Goal: Communication & Community: Answer question/provide support

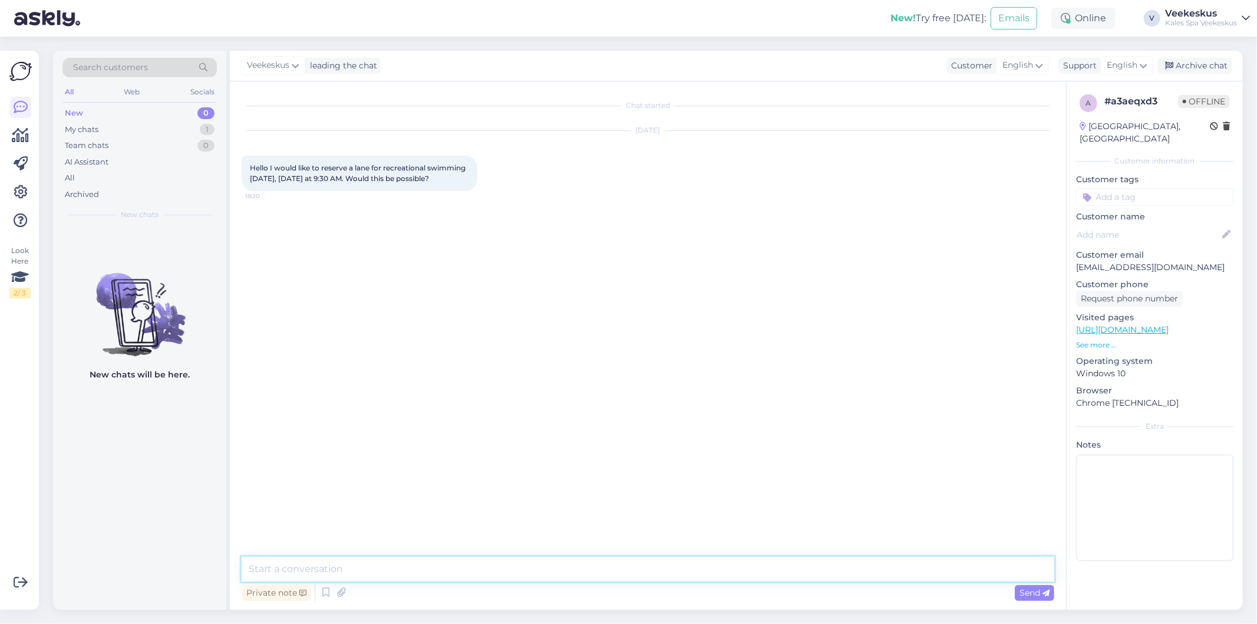
click at [372, 573] on textarea at bounding box center [648, 568] width 813 height 25
click at [1119, 65] on span "English" at bounding box center [1122, 65] width 31 height 13
type input "es"
click at [1098, 137] on link "Estonian" at bounding box center [1106, 136] width 130 height 19
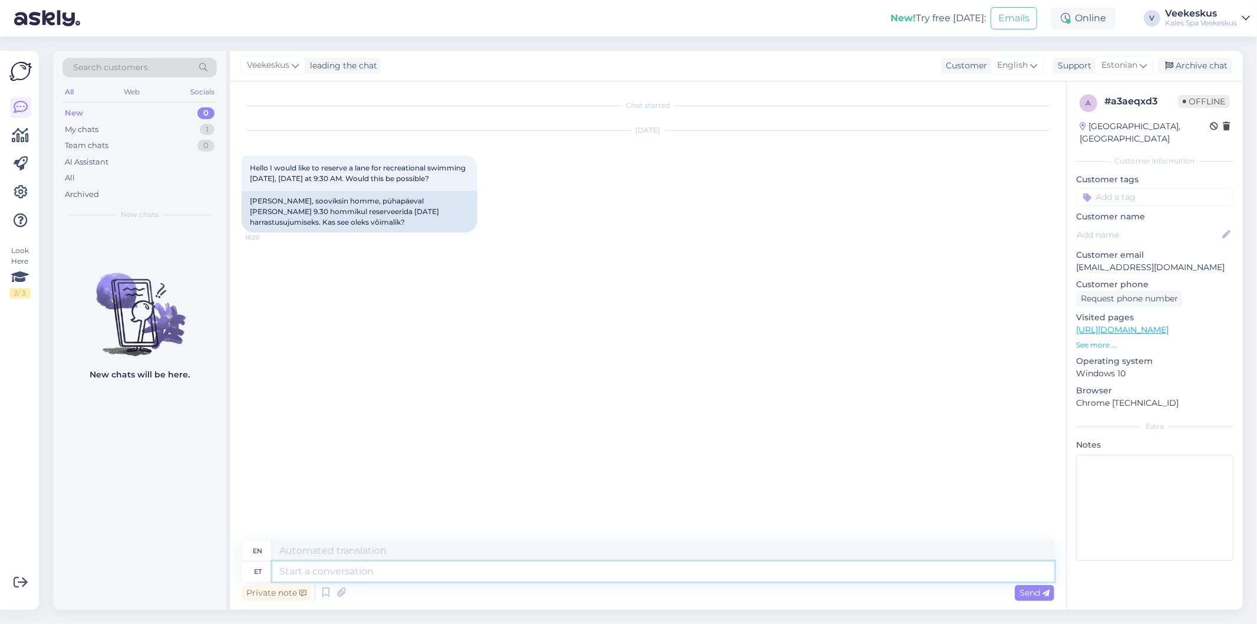
click at [591, 566] on textarea at bounding box center [663, 571] width 782 height 20
type textarea "Tere!"
type textarea "Hello!"
type textarea "Tere! Selleks p"
type textarea "Hello! For this"
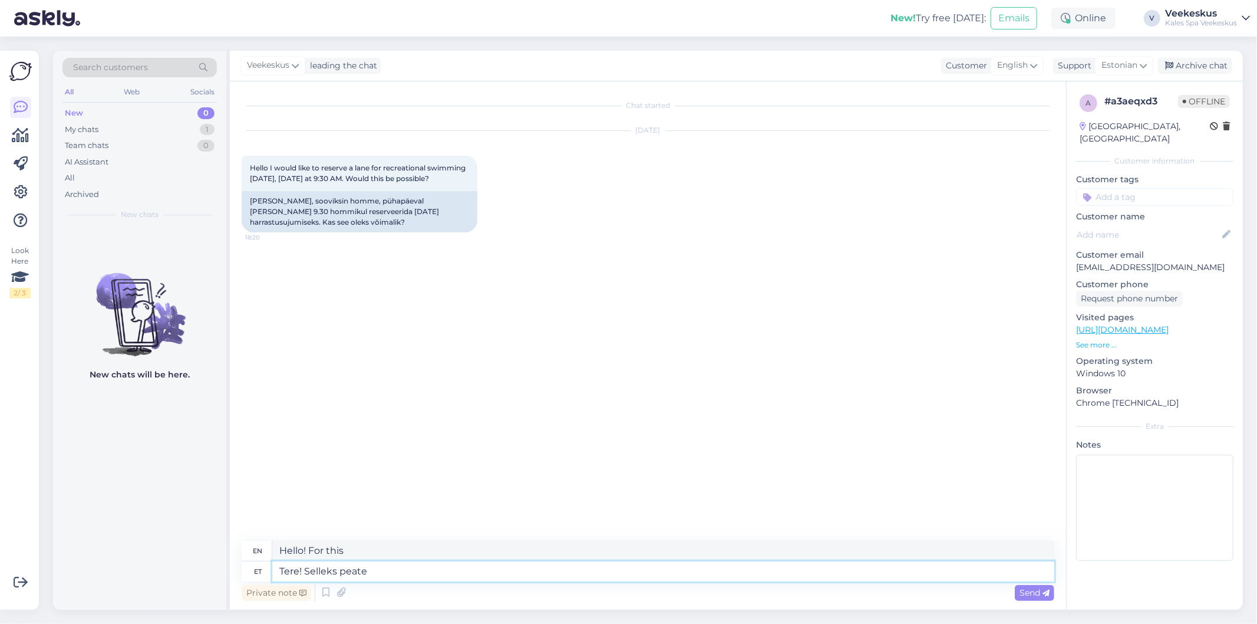
type textarea "Tere! Selleks peate"
type textarea "Hello! To do this you need"
type textarea "Tere! Selleks peate kirjutama"
type textarea "Hello! To do this you need to write"
type textarea "Tere! Selleks peate kirjutama meie"
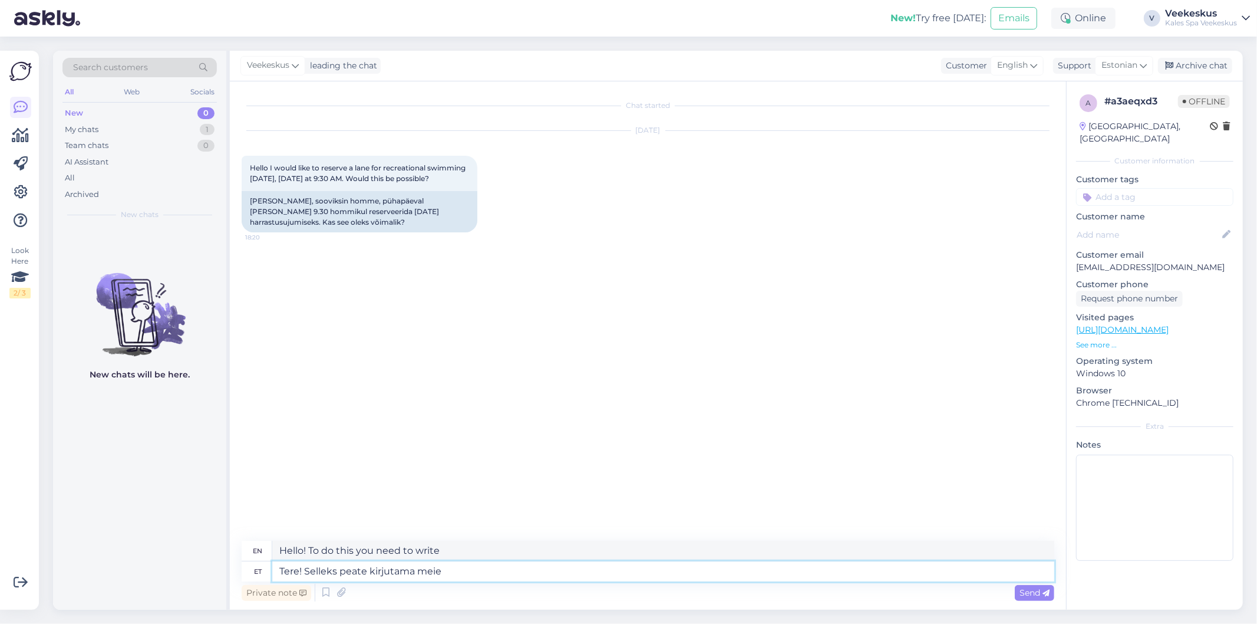
type textarea "Hello! To do this, you need to write to us"
type textarea "Tere! Selleks peate kirjutama meie kotorisse"
type textarea "Hello! For this you need to write to our kotor"
type textarea "Tere! Selleks peate kirjutama meie kotorisse."
type textarea "Hello! To do this, you need to write to our kotor."
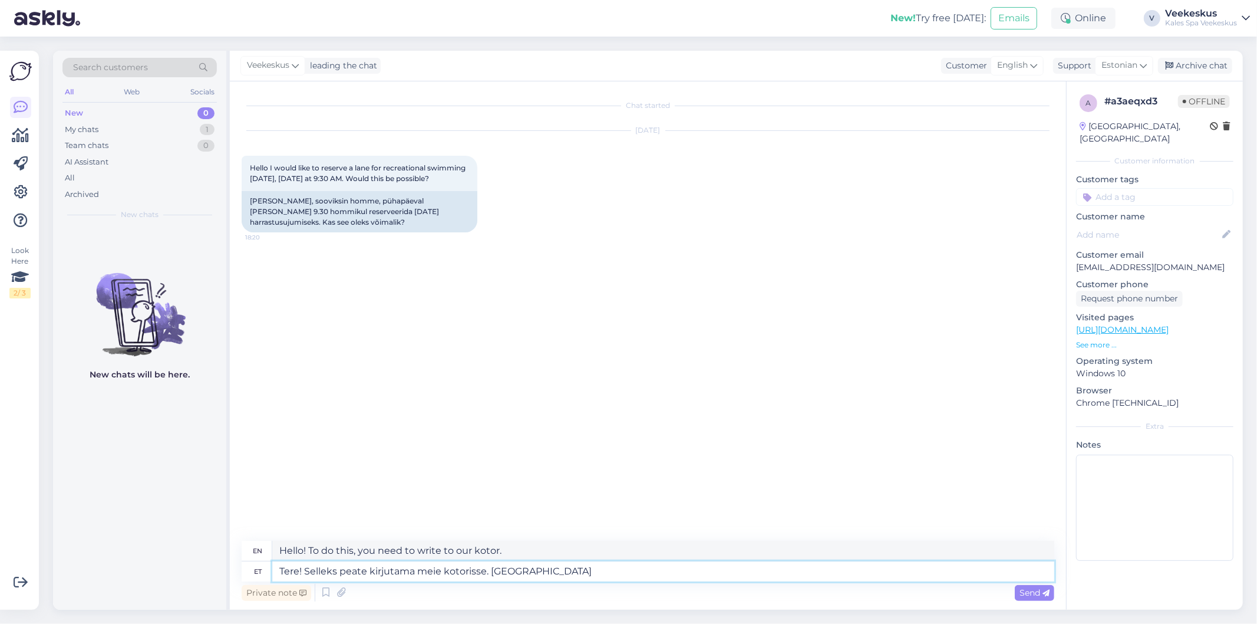
type textarea "Tere! Selleks peate kirjutama meie kotorisse. [GEOGRAPHIC_DATA]"
type textarea "Hello! For this you need to write to our kotor. Paths"
type textarea "Tere! Selleks peate kirjutama meie kotorisse. Radade broneeringutega t"
type textarea "Hello! For this you need to write to our kotor. With track reservations"
type textarea "Tere! Selleks peate kirjutama meie kotorisse. Radade broneeringutega tegel"
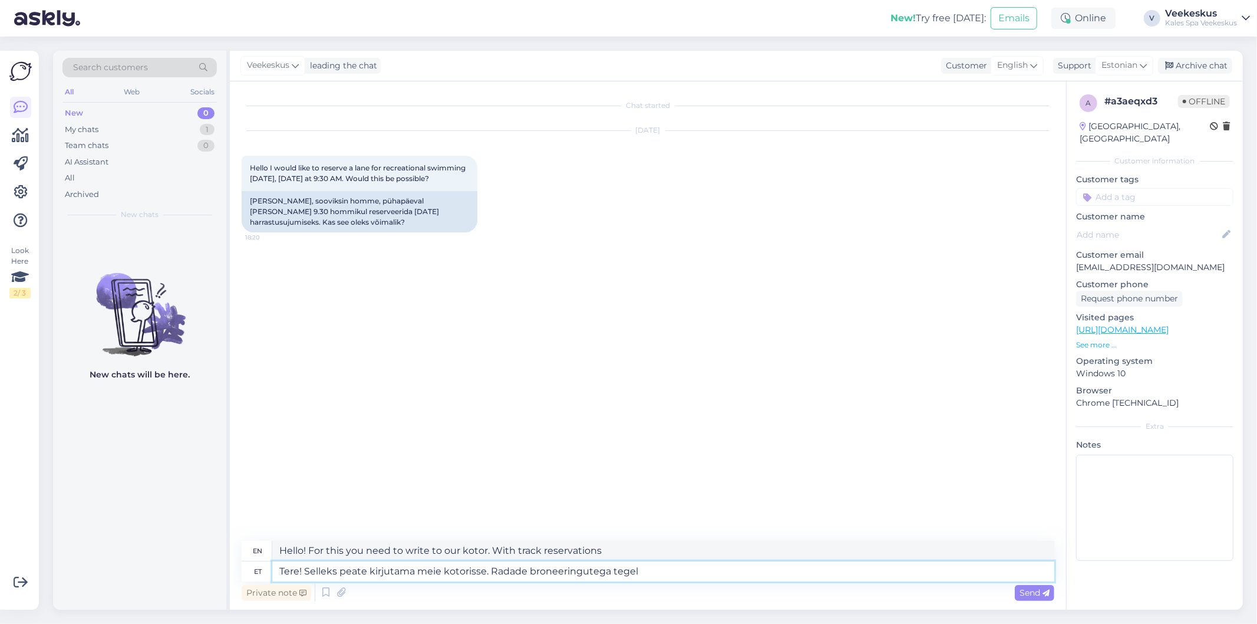
type textarea "Hello! For this you need to write to our kotor. We will make reservations for t…"
type textarea "Tere! Selleks peate kirjutama meie kotorisse. Radade broneeringutega tegeleb"
type textarea "Hello! To do this, you need to write to our kotor. Trail reservations are handl…"
type textarea "Tere! Selleks peate kirjutama meie kotorisse. Radade broneeringutega"
type textarea "Hello! For this you need to write to our kotor. With track reservations"
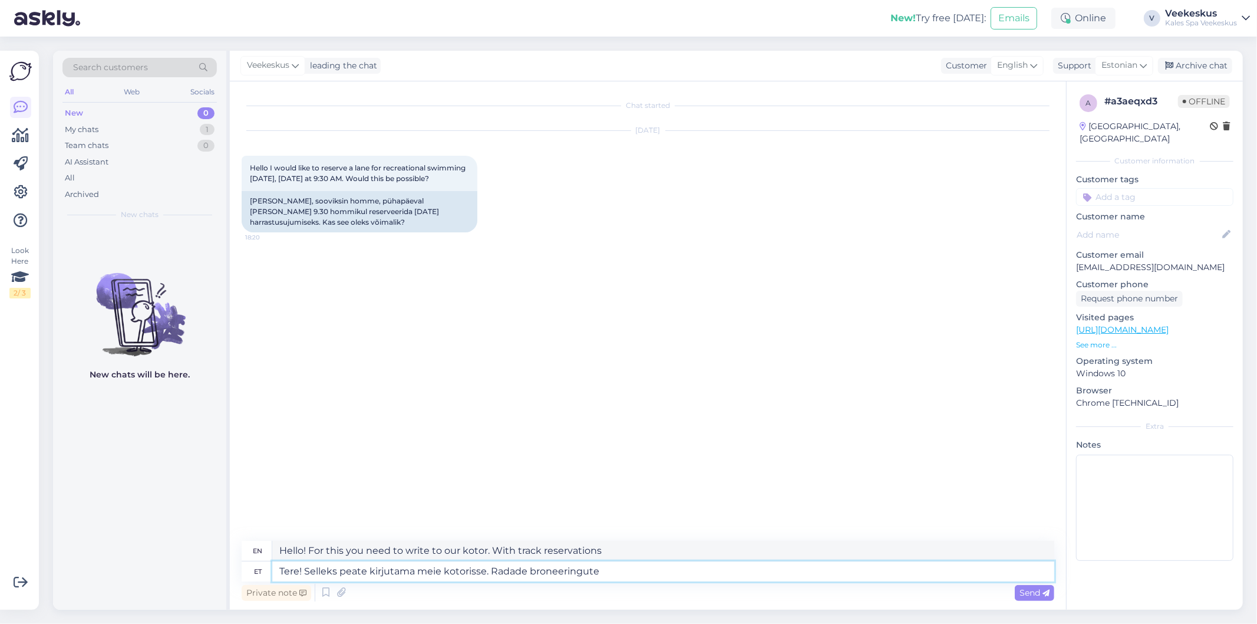
type textarea "Tere! Selleks peate kirjutama meie kotorisse. Radade broneeringute"
type textarea "Hello! For this you need to write to our kotor. For track reservations"
type textarea "Tere! Selleks peate kirjutama meie kotorisse. Radade broneeringute jaoks saate"
type textarea "Hello! For this you need to write to our kotor. For track reservations you can"
type textarea "Tere! Selleks peate kirjutama meie kotorisse. Radade broneeringute jaoks saate …"
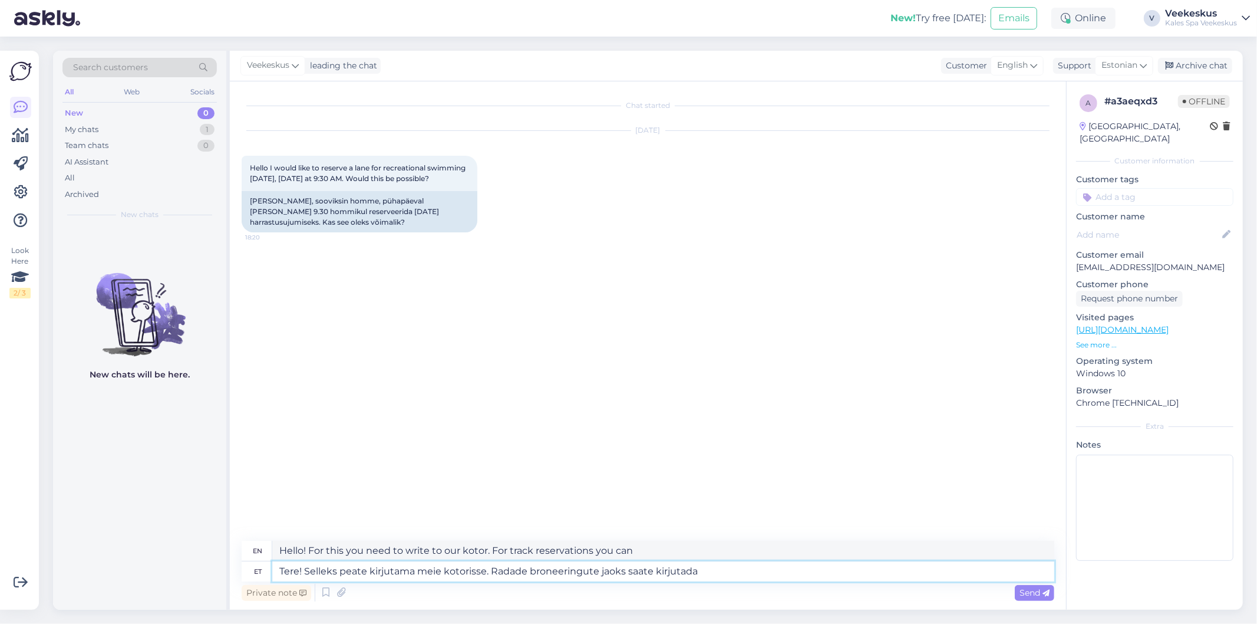
type textarea "Hello! For this you need to write to our kotor. For track reservations you can …"
type textarea "Tere! Selleks peate kirjutama meie kotorisse. Radade broneeringute jaoks saate …"
type textarea "Hello! For this you need to write to our kotor. For track reservations you can …"
type textarea "Tere! Selleks peate kirjutama meie kotorisse. Radade broneeringute jaoks saate …"
type textarea "Hello! For this you need to write to our kotor. For reservations of the tracks …"
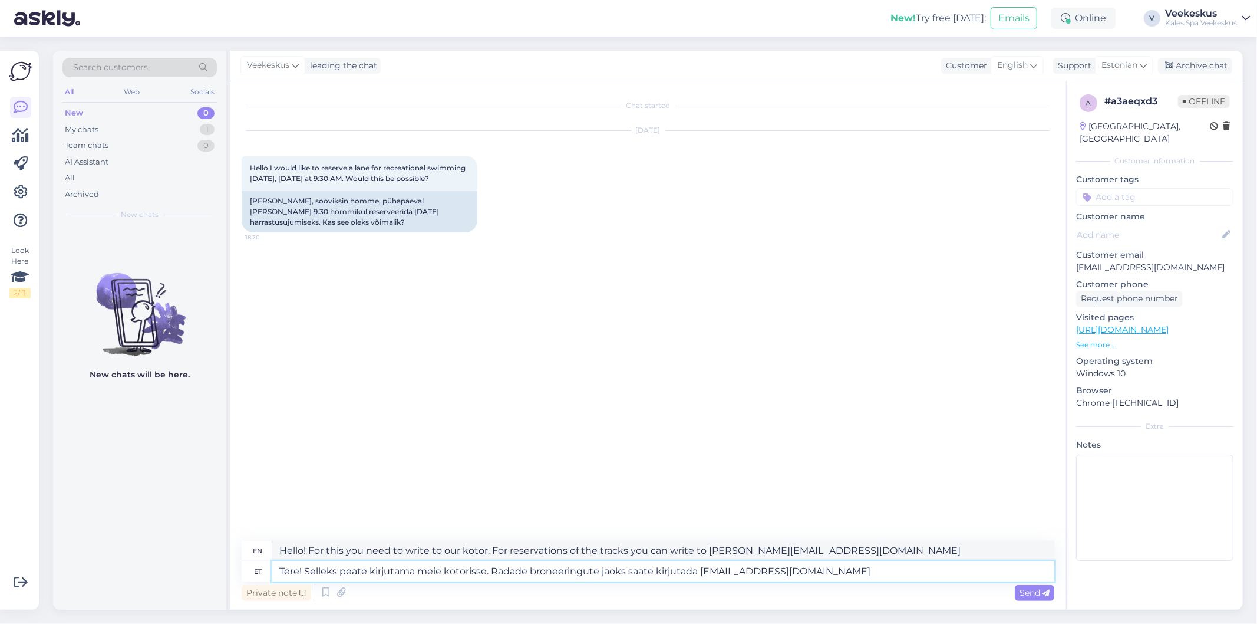
click at [874, 570] on textarea "Tere! Selleks peate kirjutama meie kotorisse. Radade broneeringute jaoks saate …" at bounding box center [663, 571] width 782 height 20
click at [599, 573] on textarea "Tere! Selleks peate kirjutama meie kotorisse. Radade broneeringute jaoks saate …" at bounding box center [663, 571] width 782 height 20
type textarea "Tere! Selleks peate kirjutama meie kotorisse. Radade broneeringute tegemiseksja…"
type textarea "Hello! For this you need to write to our kotor. For making reservations of the …"
type textarea "Tere! Selleks peate kirjutama meie kotorisse. Radade broneeringute tegemiseks s…"
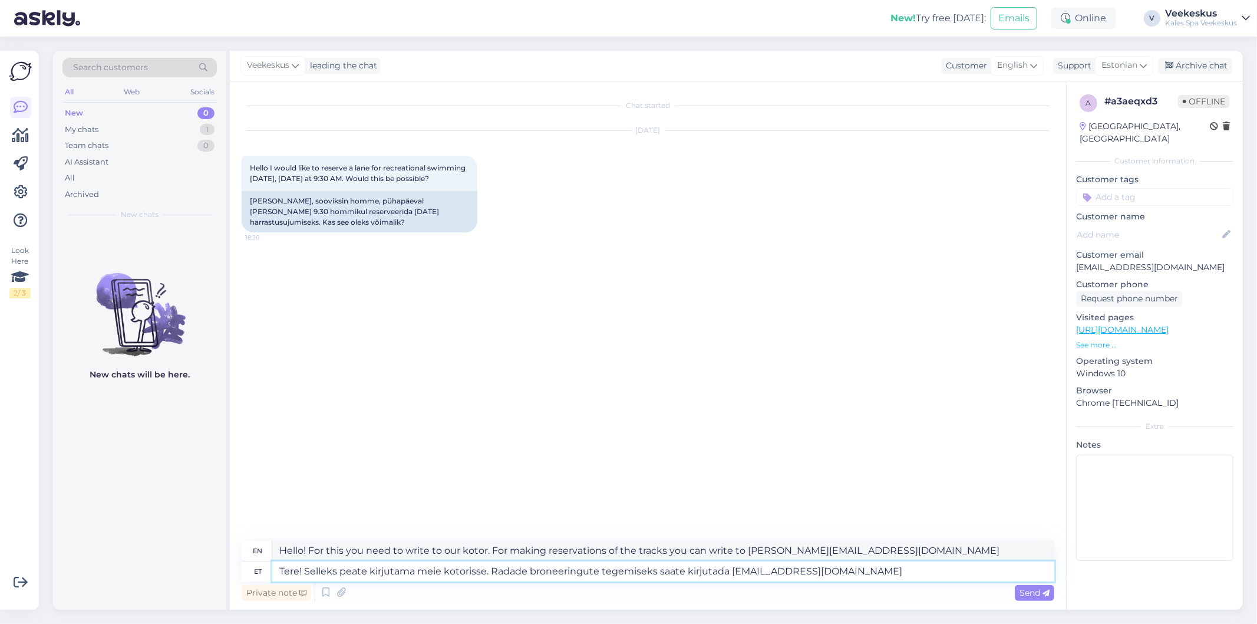
type textarea "Hello! For this you need to write to our kotor. To make reservations for the tr…"
click at [900, 579] on textarea "Tere! Selleks peate kirjutama meie kotorisse. Radade broneeringute tegemiseks s…" at bounding box center [663, 571] width 782 height 20
click at [454, 569] on textarea "Tere! Selleks peate kirjutama meie kotorisse. Radade broneeringute tegemiseks s…" at bounding box center [663, 571] width 782 height 20
type textarea "Tere! Selleks peate kirjutama meie kontorisse. Radade broneeringute tegemiseks …"
click at [523, 569] on textarea "Tere! Selleks peate kirjutama meie kontorisse. Radade broneeringute tegemiseks …" at bounding box center [663, 571] width 782 height 20
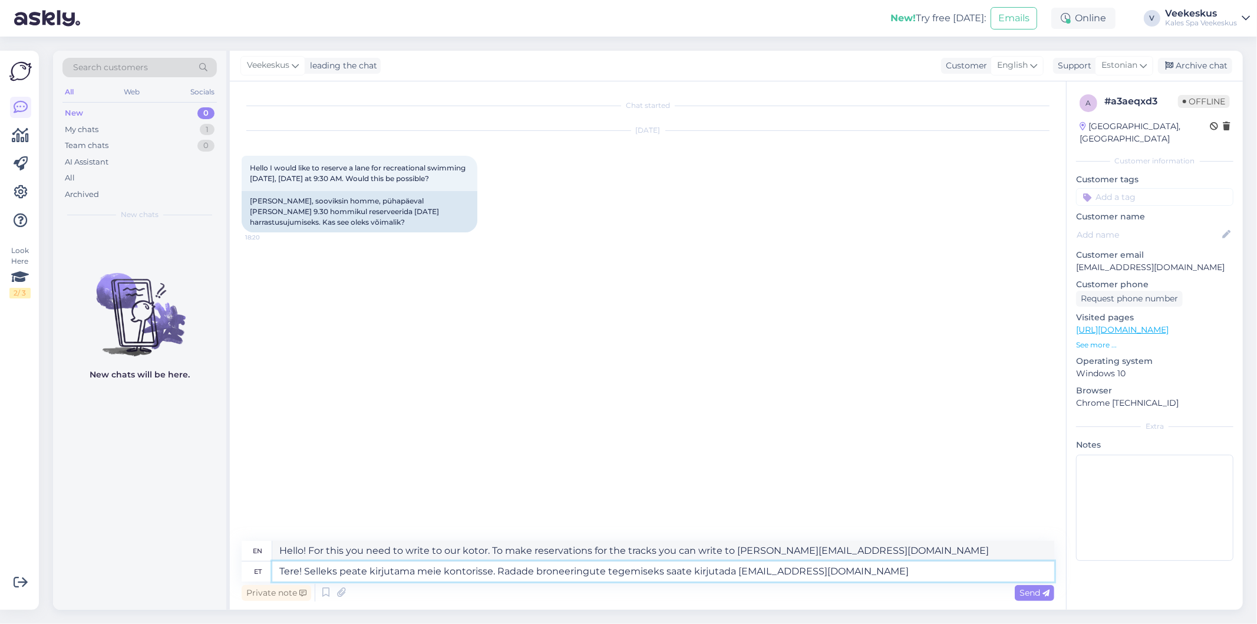
type textarea "Hello! For this you need to write to our office. To make reservations for the t…"
click at [683, 569] on textarea "Tere! Selleks peate kirjutama meie kontorisse. Radade broneeringute tegemiseks …" at bounding box center [663, 571] width 782 height 20
click at [688, 574] on textarea "Tere! Selleks peate kirjutama meie kontorisse. Radade broneeringute tegemiseks …" at bounding box center [663, 571] width 782 height 20
type textarea "Tere! Selleks peate kirjutama meie kontorisse. Radade broneeringute tegemiseks …"
type textarea "Hello! For this you need to write to our office. To make reservations for the t…"
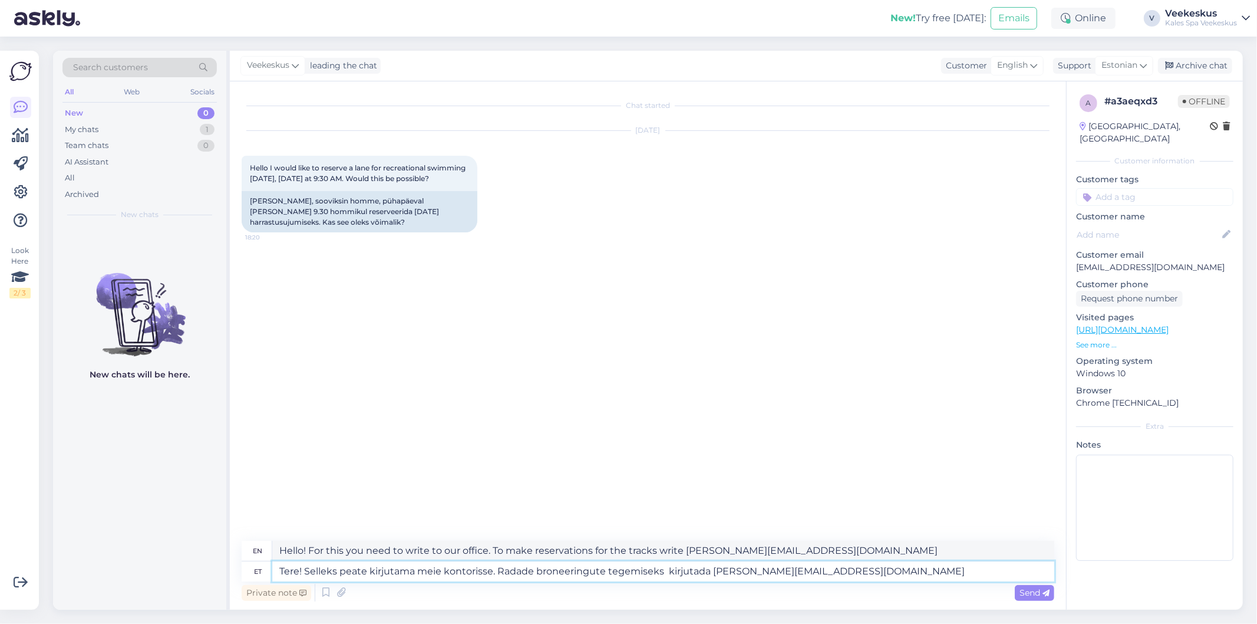
type textarea "Tere! Selleks peate kirjutama meie kontorisse. Radade broneeringute tegemiseks …"
type textarea "Hello! For this you need to write to our office. To make reservations for the t…"
type textarea "Tere! Selleks peate kirjutama meie kontorisse. Radade broneeringute tegemiseks …"
type textarea "Hello! For this you need to write to our office. To make reservations for the t…"
click at [912, 569] on textarea "Tere! Selleks peate kirjutama meie kontorisse. Radade broneeringute tegemiseks …" at bounding box center [663, 571] width 782 height 20
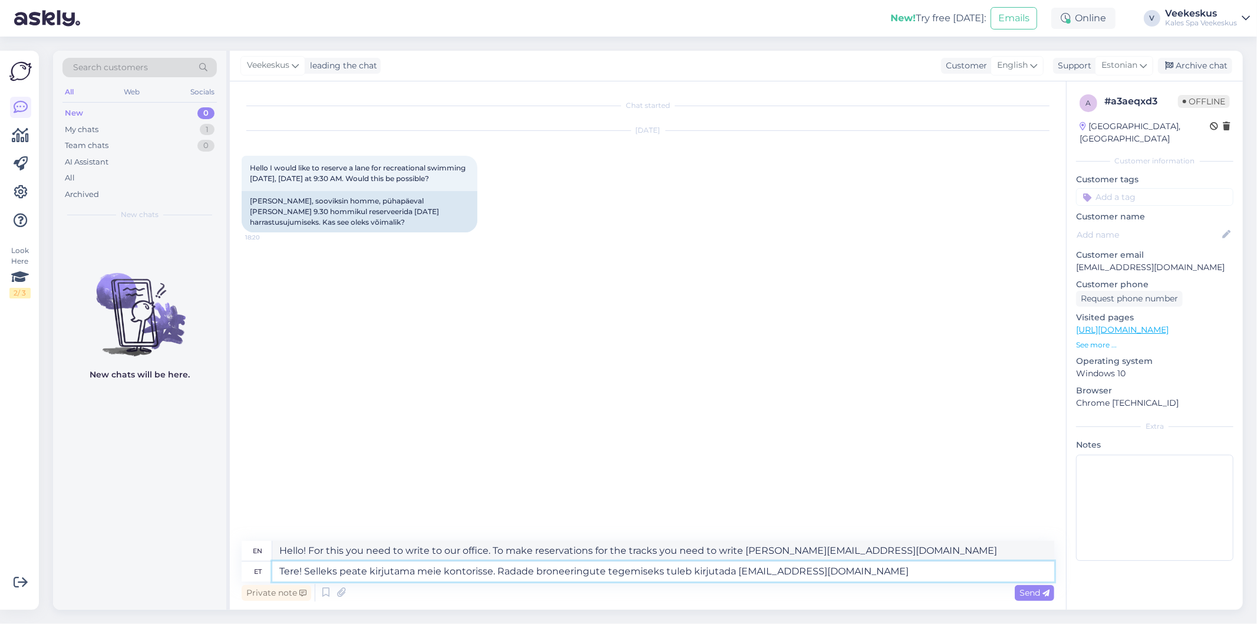
click at [364, 569] on textarea "Tere! Selleks peate kirjutama meie kontorisse. Radade broneeringute tegemiseks …" at bounding box center [663, 571] width 782 height 20
drag, startPoint x: 496, startPoint y: 569, endPoint x: 304, endPoint y: 576, distance: 192.3
click at [304, 576] on textarea "Tere! Selleks peate kirjutama meie kontorisse. Radade broneeringute tegemiseks …" at bounding box center [663, 571] width 782 height 20
type textarea "Tere! Radade broneeringute tegemiseks tuleb kirjutada [EMAIL_ADDRESS][DOMAIN_NA…"
type textarea "Hello! To make reservations for the trails, please write [PERSON_NAME][EMAIL_AD…"
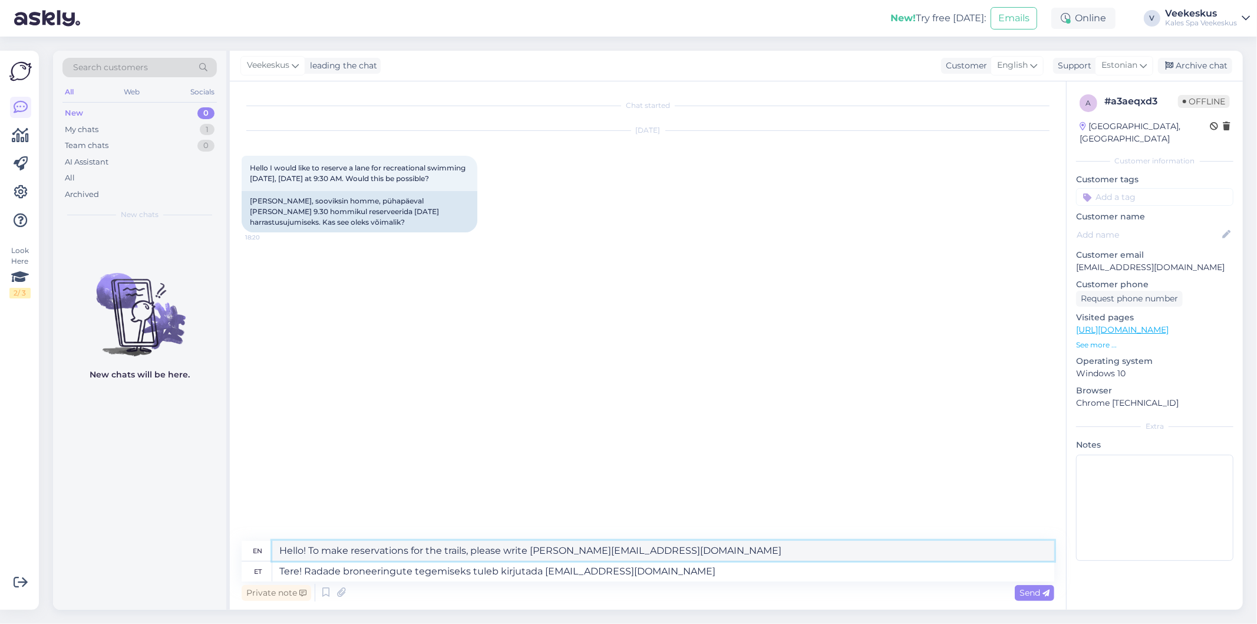
click at [809, 556] on textarea "Hello! To make reservations for the trails, please write [PERSON_NAME][EMAIL_AD…" at bounding box center [663, 550] width 782 height 20
click at [800, 572] on textarea "Tere! Radade broneeringute tegemiseks tuleb kirjutada [EMAIL_ADDRESS][DOMAIN_NA…" at bounding box center [663, 571] width 782 height 20
drag, startPoint x: 743, startPoint y: 573, endPoint x: 545, endPoint y: 572, distance: 198.0
click at [545, 572] on textarea "Tere! Radade broneeringute tegemiseks tuleb kirjutada [EMAIL_ADDRESS][DOMAIN_NA…" at bounding box center [663, 571] width 782 height 20
type textarea "Tere! Radade broneeringute tegemiseks tuleb kirjutada"
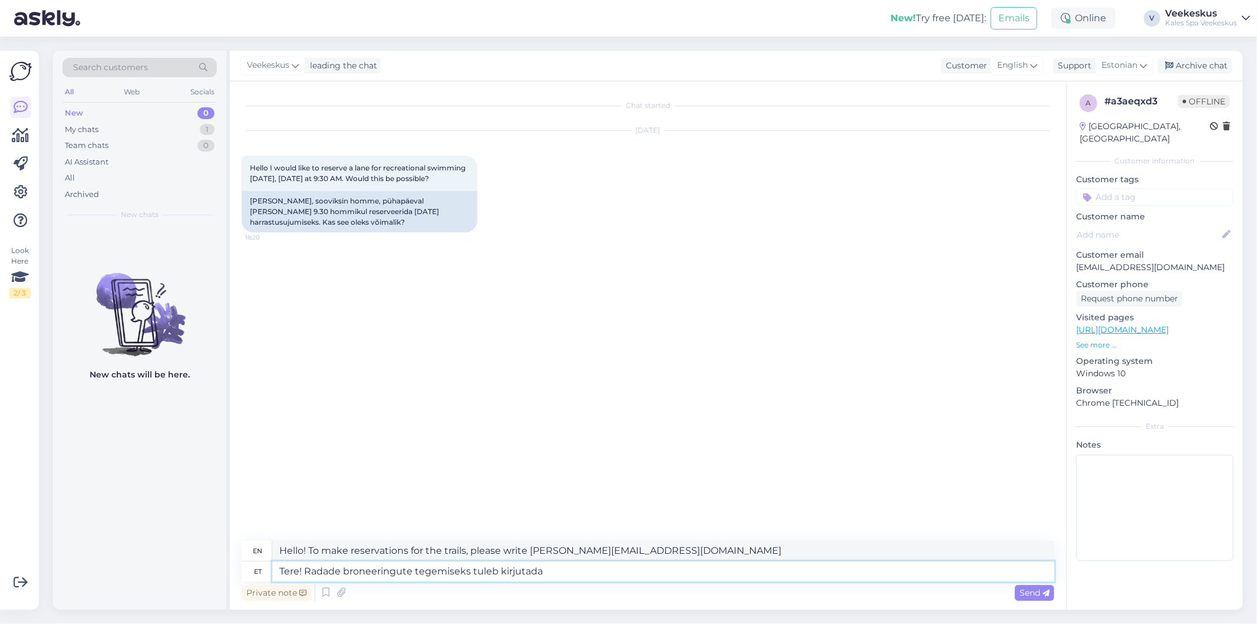
type textarea "Hello! To make reservations for the trails, you need to write"
paste textarea "[PERSON_NAME][EMAIL_ADDRESS][DOMAIN_NAME]"
type textarea "Tere! Radade broneeringute tegemiseks tuleb kirjutada [EMAIL_ADDRESS][DOMAIN_NA…"
click at [764, 572] on textarea "Tere! Radade broneeringute tegemiseks tuleb kirjutada [EMAIL_ADDRESS][DOMAIN_NA…" at bounding box center [663, 571] width 782 height 20
type textarea "Hello! To make reservations for the trails, please write [PERSON_NAME][EMAIL_AD…"
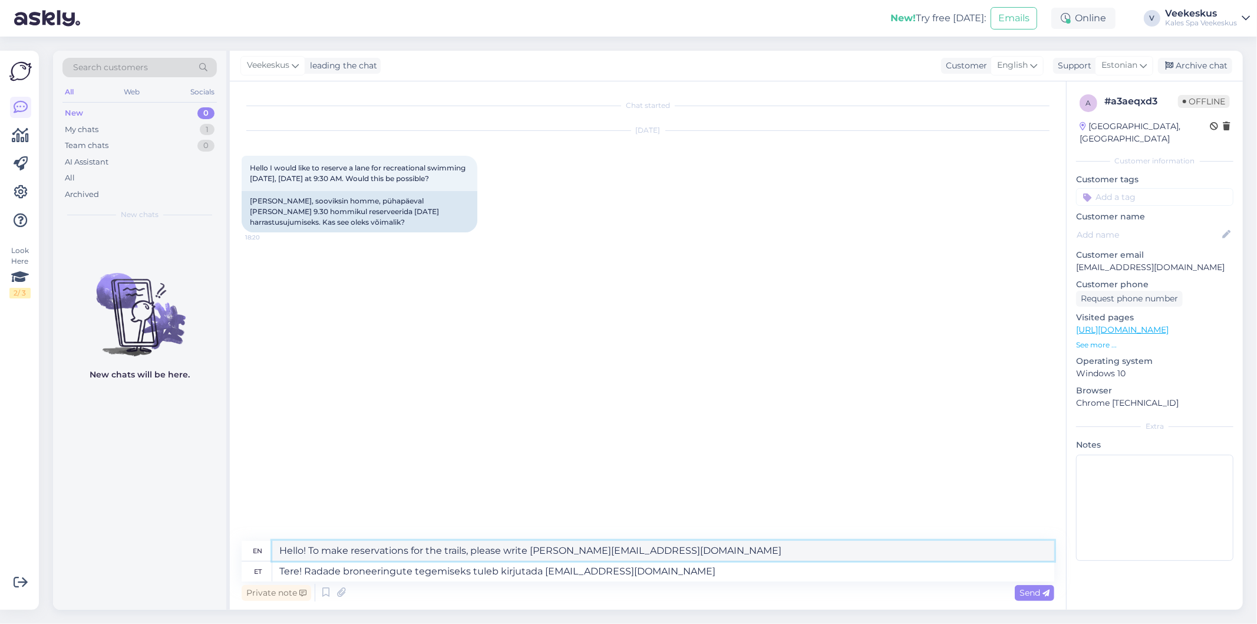
click at [466, 554] on textarea "Hello! To make reservations for the trails, please write [PERSON_NAME][EMAIL_AD…" at bounding box center [663, 550] width 782 height 20
click at [1028, 585] on div "Send" at bounding box center [1034, 593] width 39 height 16
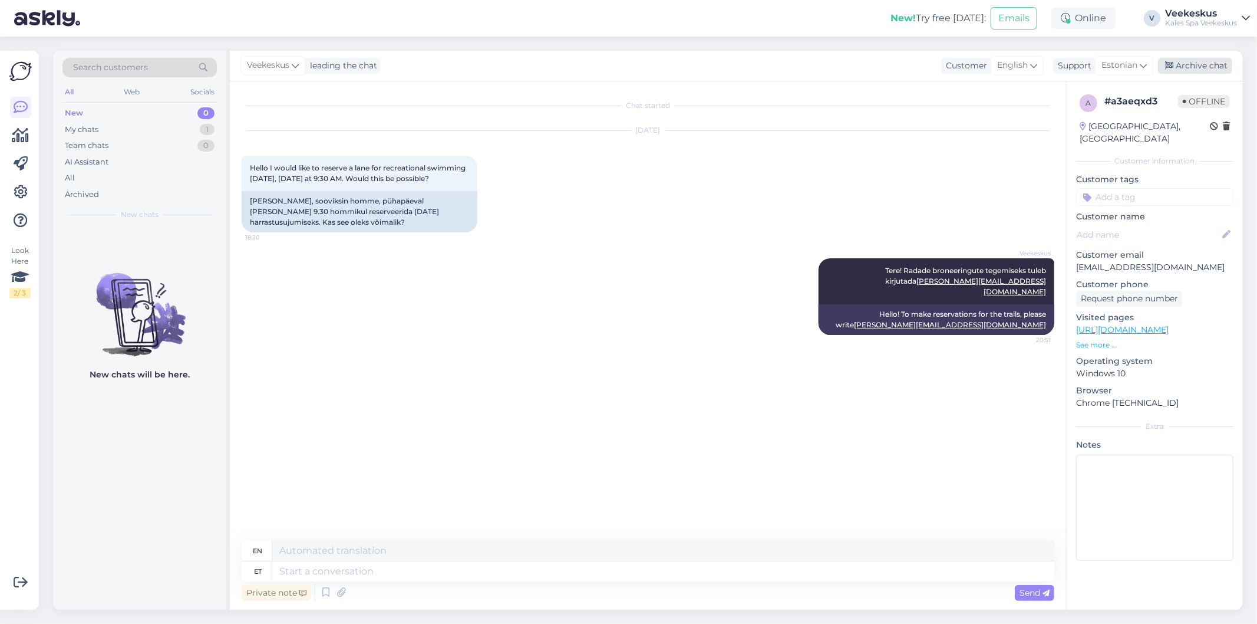
click at [1188, 58] on div "Archive chat" at bounding box center [1195, 66] width 74 height 16
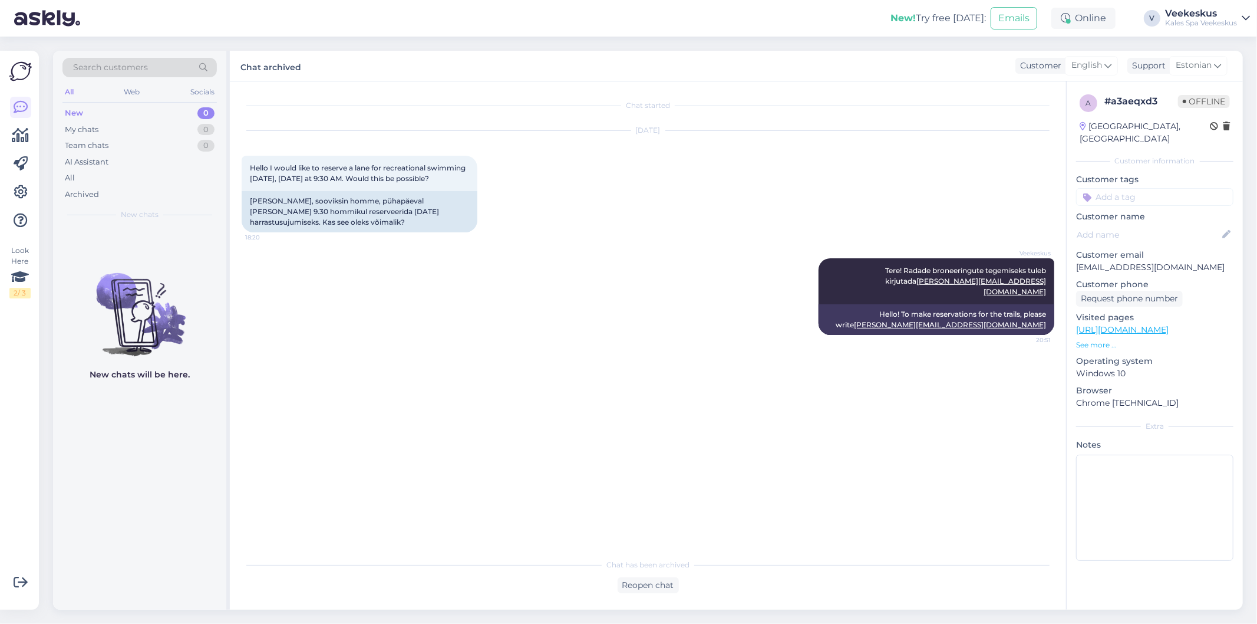
click at [505, 314] on div "Veekeskus Tere! Radade broneeringute tegemiseks tuleb kirjutada [EMAIL_ADDRESS]…" at bounding box center [648, 296] width 813 height 103
click at [136, 124] on div "My chats 0" at bounding box center [139, 129] width 154 height 17
click at [133, 150] on div "Team chats 0" at bounding box center [139, 145] width 154 height 17
